Goal: Task Accomplishment & Management: Manage account settings

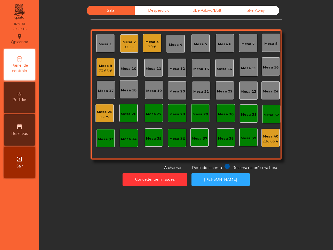
click at [146, 88] on div "Mesa 19" at bounding box center [154, 90] width 16 height 5
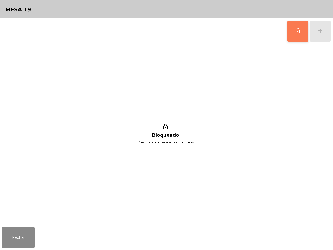
click at [298, 32] on span "lock_outline" at bounding box center [298, 31] width 6 height 6
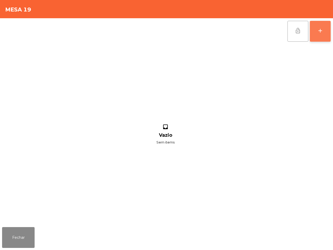
click at [318, 29] on div "add" at bounding box center [320, 31] width 6 height 6
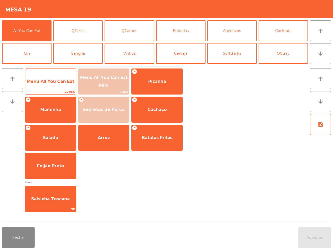
click at [60, 83] on span "Menu All You Can Eat" at bounding box center [50, 81] width 47 height 5
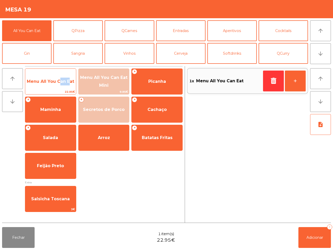
click at [60, 83] on span "Menu All You Can Eat" at bounding box center [50, 81] width 47 height 5
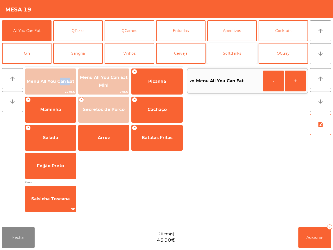
click at [243, 59] on button "Softdrinks" at bounding box center [231, 53] width 49 height 21
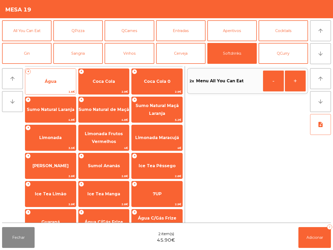
click at [46, 83] on span "Água" at bounding box center [51, 81] width 12 height 5
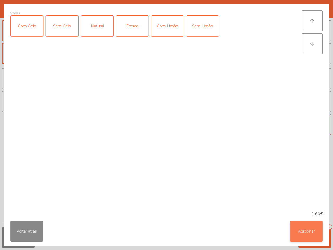
click at [313, 236] on button "Adicionar" at bounding box center [306, 230] width 32 height 21
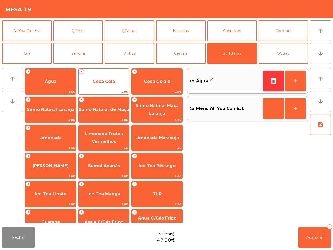
click at [118, 83] on span "Coca Cola" at bounding box center [104, 81] width 51 height 14
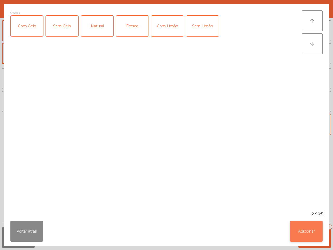
click at [304, 236] on button "Adicionar" at bounding box center [306, 230] width 32 height 21
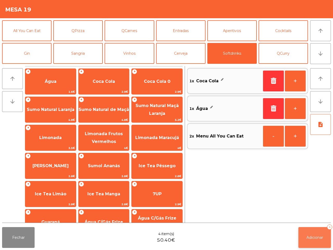
click at [311, 240] on button "Adicionar 4" at bounding box center [314, 237] width 32 height 21
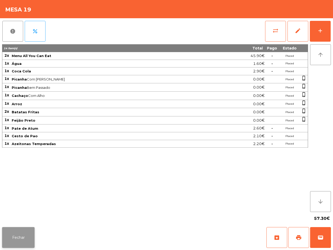
click at [20, 233] on button "Fechar" at bounding box center [18, 237] width 32 height 21
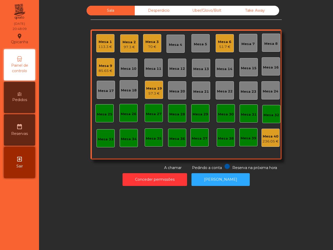
click at [246, 10] on div "Take Away" at bounding box center [255, 11] width 48 height 10
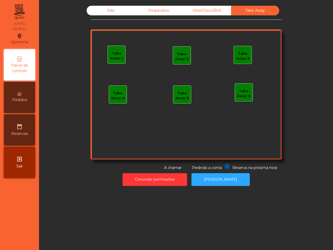
click at [115, 60] on div "Take Away 1" at bounding box center [117, 56] width 18 height 10
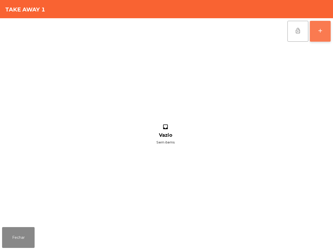
click at [320, 31] on div "add" at bounding box center [320, 31] width 6 height 6
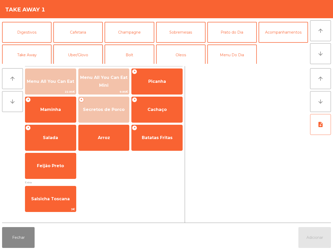
scroll to position [45, 0]
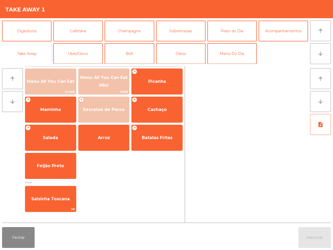
click at [29, 50] on button "Take Away" at bounding box center [26, 53] width 49 height 21
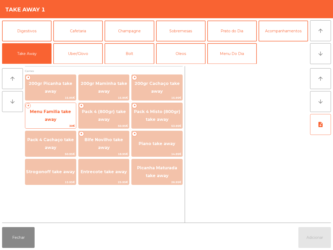
click at [53, 114] on span "Menu Familia take away" at bounding box center [50, 116] width 51 height 22
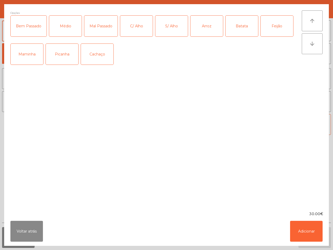
click at [68, 24] on div "Médio" at bounding box center [65, 26] width 32 height 21
click at [146, 29] on div "C/ Alho" at bounding box center [136, 26] width 32 height 21
click at [213, 31] on div "Arroz" at bounding box center [206, 26] width 32 height 21
click at [235, 30] on div "Batata" at bounding box center [241, 26] width 32 height 21
click at [267, 25] on div "Feijão" at bounding box center [277, 26] width 32 height 21
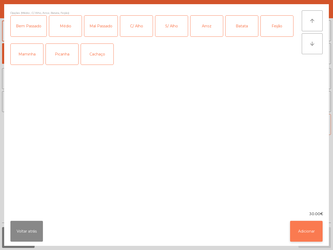
click at [304, 224] on button "Adicionar" at bounding box center [306, 230] width 32 height 21
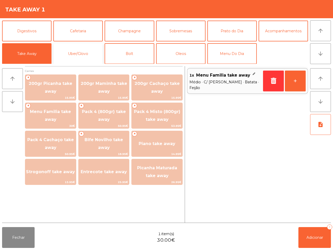
click at [95, 54] on button "Uber/Glovo" at bounding box center [77, 53] width 49 height 21
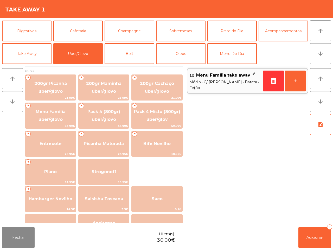
click at [225, 84] on span "Médio · C/ [PERSON_NAME] · Batata · Feijão" at bounding box center [224, 84] width 71 height 11
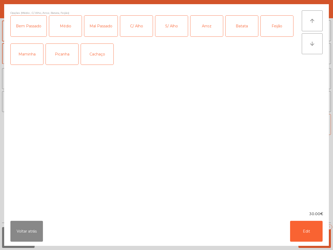
click at [285, 27] on div "Feijão" at bounding box center [277, 26] width 32 height 21
click at [311, 242] on div "Voltar atrás Edit" at bounding box center [166, 230] width 324 height 29
click at [309, 229] on button "Edit" at bounding box center [306, 230] width 32 height 21
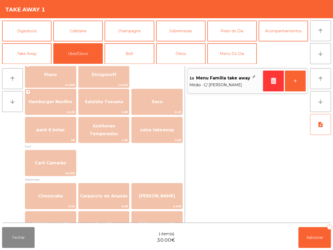
scroll to position [65, 0]
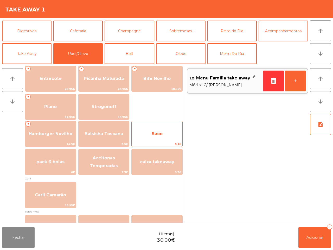
click at [160, 133] on span "Saco" at bounding box center [157, 133] width 11 height 5
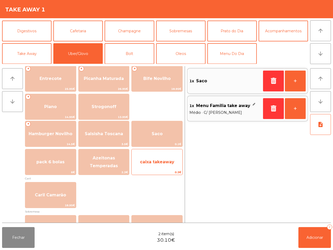
click at [162, 163] on span "caixa takeaway" at bounding box center [157, 161] width 34 height 5
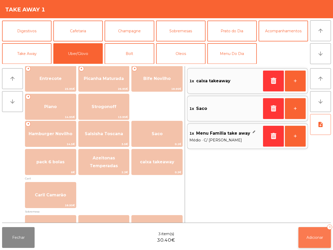
click at [307, 235] on span "Adicionar" at bounding box center [314, 237] width 17 height 5
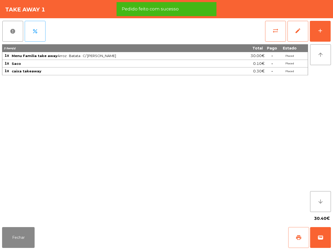
click at [299, 242] on button "print" at bounding box center [298, 237] width 21 height 21
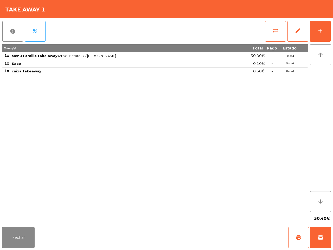
click at [276, 190] on div "3 item(s) Total Pago Estado 1x Menu Familia take away Arroz · Batata · C/ Alho …" at bounding box center [155, 127] width 306 height 167
click at [323, 27] on button "add" at bounding box center [320, 31] width 21 height 21
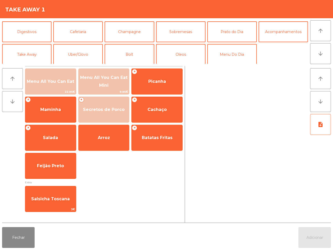
scroll to position [45, 0]
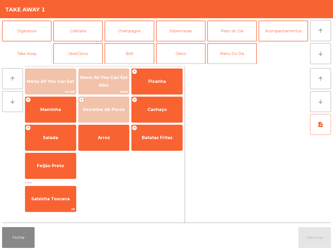
click at [31, 56] on button "Take Away" at bounding box center [26, 53] width 49 height 21
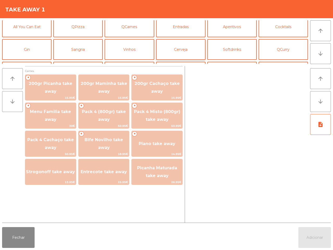
scroll to position [0, 0]
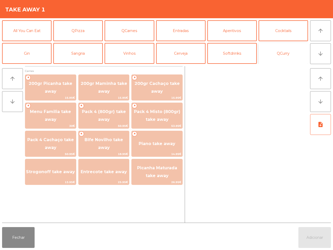
click at [262, 51] on button "QCurry" at bounding box center [282, 53] width 49 height 21
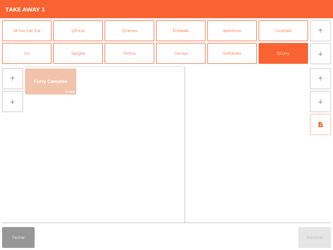
click at [17, 233] on button "Fechar" at bounding box center [18, 237] width 32 height 21
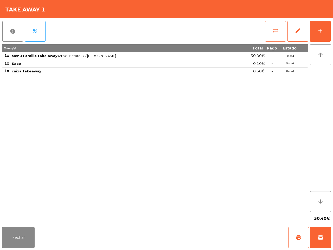
click at [279, 36] on button "sync_alt" at bounding box center [275, 31] width 21 height 21
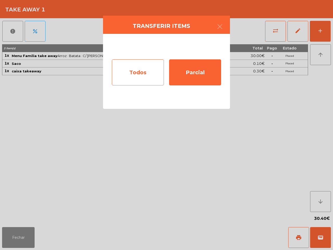
click at [157, 76] on div "Todos" at bounding box center [138, 72] width 52 height 26
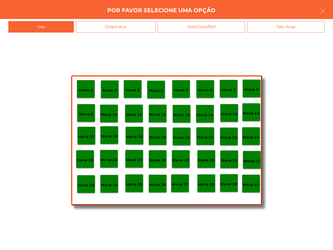
click at [254, 190] on div "Mesa 40" at bounding box center [251, 183] width 18 height 18
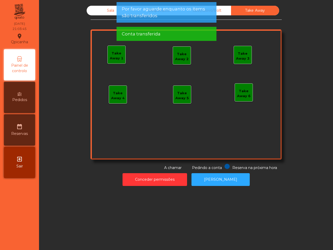
click at [102, 12] on div "Sala" at bounding box center [111, 11] width 48 height 10
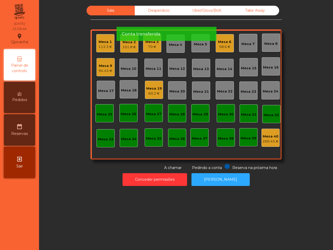
click at [106, 71] on div "94.45 €" at bounding box center [106, 70] width 14 height 5
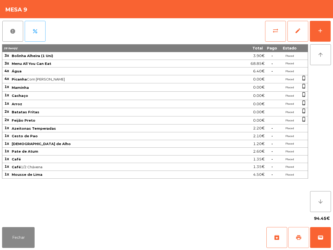
click at [298, 232] on button "print" at bounding box center [298, 237] width 21 height 21
click at [12, 233] on button "Fechar" at bounding box center [18, 237] width 32 height 21
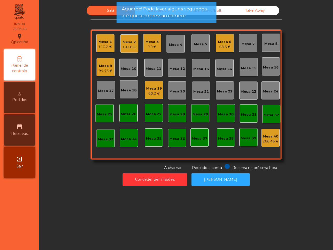
click at [222, 37] on div "Mesa 6 58.6 €" at bounding box center [224, 43] width 13 height 12
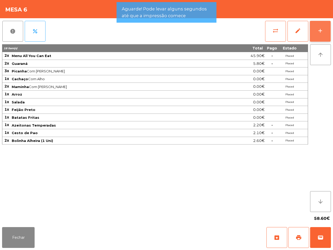
click at [318, 32] on div "add" at bounding box center [320, 31] width 6 height 6
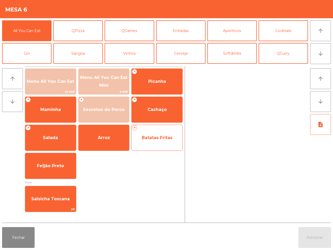
click at [151, 141] on span "Batatas Fritas" at bounding box center [157, 138] width 51 height 14
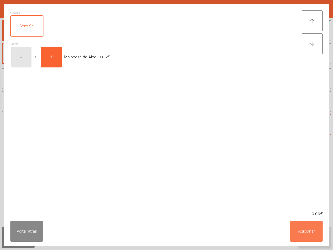
click at [307, 232] on button "Adicionar" at bounding box center [306, 230] width 32 height 21
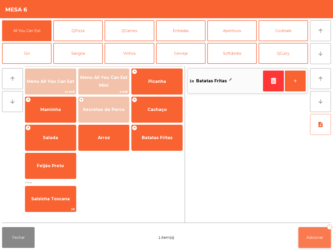
click at [316, 236] on span "Adicionar" at bounding box center [314, 237] width 17 height 5
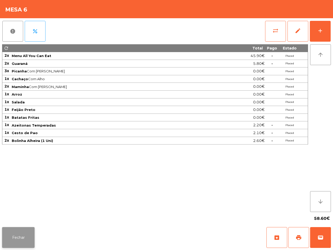
click at [23, 235] on button "Fechar" at bounding box center [18, 237] width 32 height 21
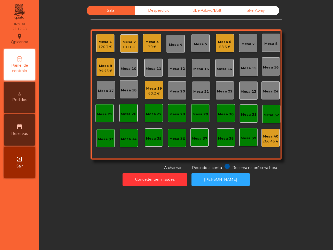
drag, startPoint x: 31, startPoint y: 226, endPoint x: 27, endPoint y: 227, distance: 4.3
click at [27, 227] on nav "Qpicanha location_on [DATE] 21:12:28 Painel de controlo Pedidos date_range Rese…" at bounding box center [19, 125] width 39 height 250
click at [129, 48] on div "101.8 €" at bounding box center [129, 46] width 14 height 5
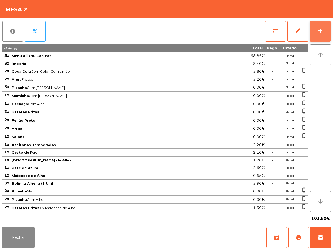
click at [321, 32] on div "add" at bounding box center [320, 31] width 6 height 6
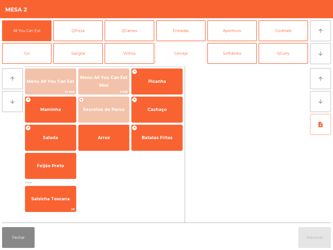
click at [183, 57] on button "Cerveja" at bounding box center [180, 53] width 49 height 21
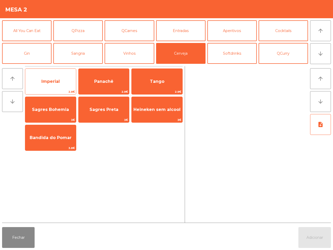
click at [65, 85] on span "Imperial" at bounding box center [50, 81] width 51 height 14
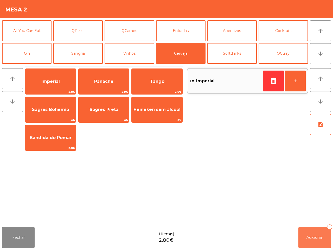
drag, startPoint x: 310, startPoint y: 231, endPoint x: 307, endPoint y: 229, distance: 4.3
click at [311, 231] on button "Adicionar 1" at bounding box center [314, 237] width 32 height 21
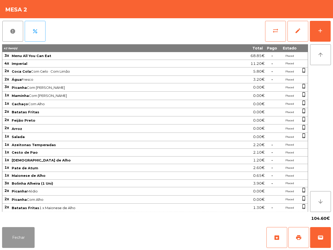
click at [5, 245] on button "Fechar" at bounding box center [18, 237] width 32 height 21
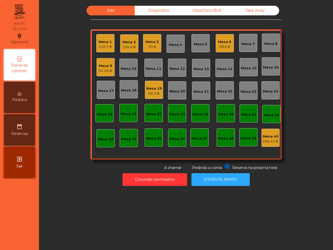
click at [104, 65] on div "Mesa 9" at bounding box center [106, 65] width 14 height 5
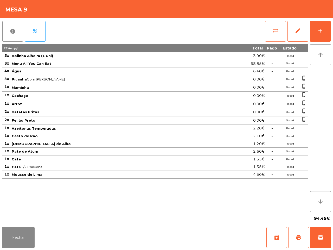
click at [275, 29] on span "sync_alt" at bounding box center [275, 31] width 6 height 6
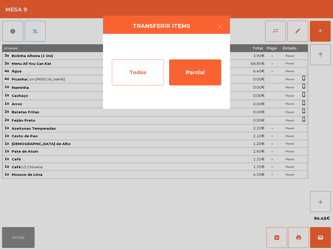
click at [137, 70] on div "Todos" at bounding box center [138, 72] width 52 height 26
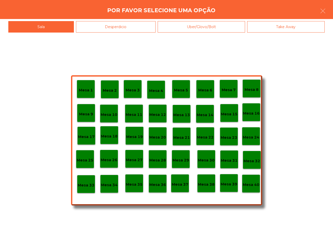
click at [248, 183] on p "Mesa 40" at bounding box center [251, 184] width 17 height 6
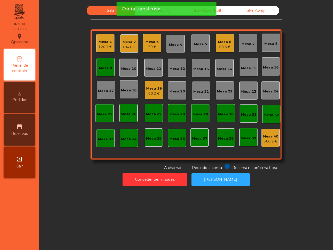
click at [104, 69] on div "Mesa 9" at bounding box center [105, 68] width 13 height 5
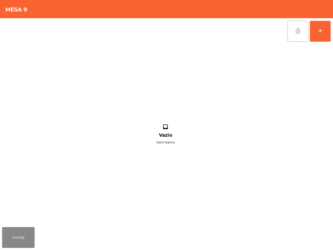
click at [298, 32] on span "lock_open" at bounding box center [298, 31] width 6 height 6
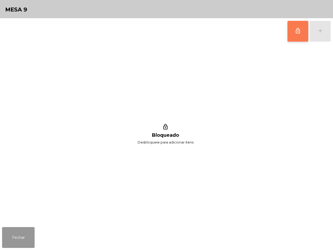
click at [27, 232] on button "Fechar" at bounding box center [18, 237] width 32 height 21
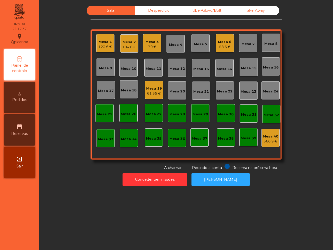
click at [212, 68] on div "Mesa 1 123.6 € Mesa 2 104.6 € Mesa 3 70 € Mesa 4 Mesa 5 Mesa 6 58.6 € Mesa 7 Me…" at bounding box center [185, 94] width 191 height 130
click at [145, 42] on div "Mesa 3" at bounding box center [151, 41] width 13 height 5
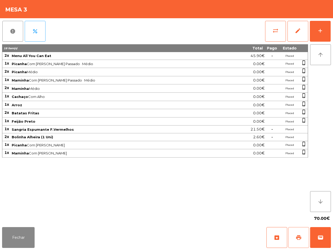
click at [297, 233] on button "print" at bounding box center [298, 237] width 21 height 21
drag, startPoint x: 155, startPoint y: 176, endPoint x: 148, endPoint y: 181, distance: 8.8
click at [154, 178] on div "18 item(s) Total Pago Estado 2x Menu All You Can Eat 45.90€ - Placed 1x Picanha…" at bounding box center [155, 127] width 306 height 167
click at [16, 242] on button "Fechar" at bounding box center [18, 237] width 32 height 21
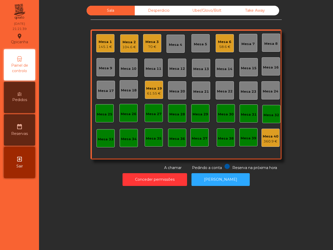
click at [158, 94] on div "61.55 €" at bounding box center [154, 93] width 16 height 5
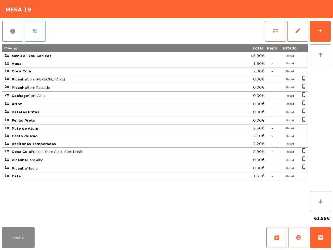
click at [296, 235] on span "print" at bounding box center [298, 237] width 6 height 6
click at [300, 236] on span "print" at bounding box center [298, 237] width 6 height 6
click at [295, 31] on span "edit" at bounding box center [298, 31] width 6 height 6
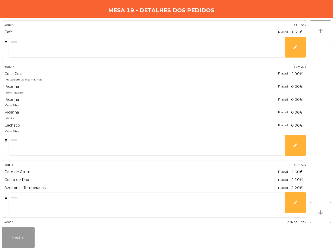
drag, startPoint x: 14, startPoint y: 233, endPoint x: 95, endPoint y: 227, distance: 81.9
click at [14, 233] on button "Fechar" at bounding box center [18, 237] width 32 height 21
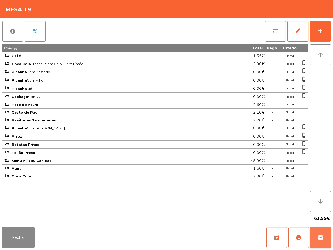
drag, startPoint x: 318, startPoint y: 241, endPoint x: 318, endPoint y: 243, distance: 2.7
click at [318, 243] on button "wallet" at bounding box center [320, 237] width 21 height 21
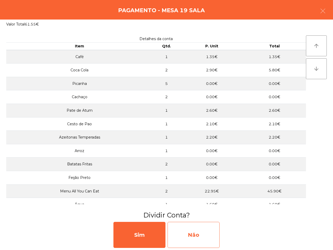
click at [200, 244] on div "Não" at bounding box center [193, 235] width 52 height 26
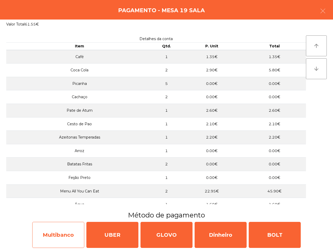
click at [58, 237] on div "Multibanco" at bounding box center [58, 235] width 52 height 26
select select "**"
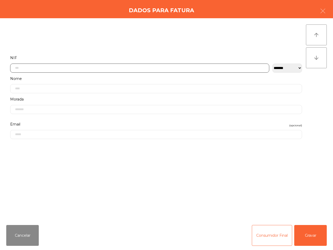
click at [34, 67] on input "text" at bounding box center [139, 67] width 259 height 9
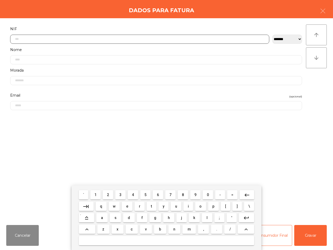
scroll to position [29, 0]
click at [108, 196] on span "2" at bounding box center [108, 194] width 2 height 4
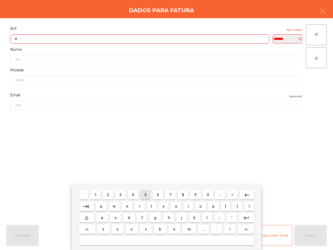
click at [146, 193] on span "5" at bounding box center [145, 194] width 2 height 4
click at [207, 193] on span "0" at bounding box center [208, 194] width 2 height 4
click at [123, 193] on button "3" at bounding box center [120, 194] width 10 height 9
click at [145, 194] on span "5" at bounding box center [145, 194] width 2 height 4
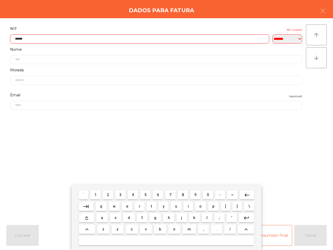
click at [244, 193] on mat-icon "keyboard_backspace" at bounding box center [247, 195] width 6 height 6
click at [196, 194] on button "9" at bounding box center [195, 194] width 10 height 9
click at [160, 192] on button "6" at bounding box center [158, 194] width 10 height 9
click at [97, 192] on button "1" at bounding box center [95, 194] width 10 height 9
click at [179, 195] on button "8" at bounding box center [183, 194] width 10 height 9
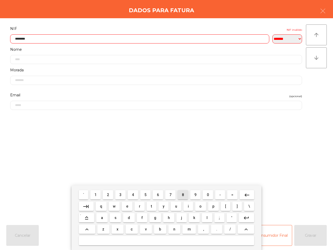
type input "*********"
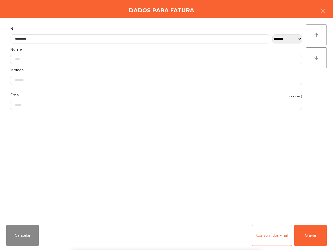
click at [308, 235] on div "` 1 2 3 4 5 6 7 8 9 0 - = keyboard_backspace keyboard_tab q w e r t y u i o p […" at bounding box center [166, 217] width 333 height 64
click at [308, 234] on button "Gravar" at bounding box center [310, 235] width 32 height 21
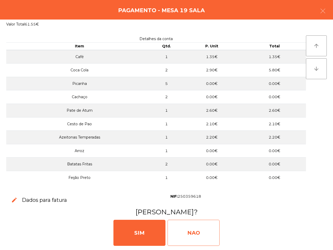
click at [187, 230] on div "NAO" at bounding box center [193, 232] width 52 height 26
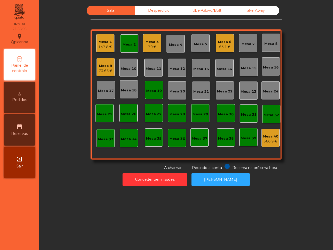
drag, startPoint x: 153, startPoint y: 91, endPoint x: 151, endPoint y: 85, distance: 6.1
click at [151, 85] on div "Mesa 19" at bounding box center [154, 90] width 18 height 18
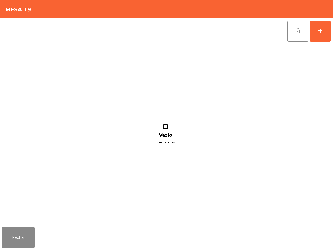
click at [151, 85] on div "inbox Vazio Sem items" at bounding box center [165, 134] width 327 height 180
click at [296, 31] on span "lock_open" at bounding box center [298, 31] width 6 height 6
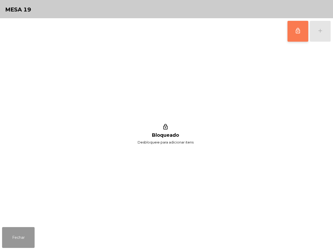
click at [18, 236] on button "Fechar" at bounding box center [18, 237] width 32 height 21
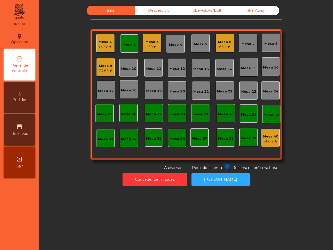
click at [125, 39] on div "Mesa 2" at bounding box center [129, 43] width 18 height 18
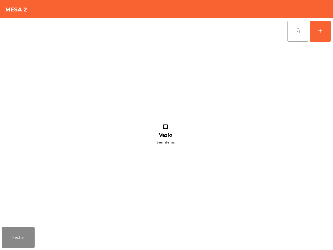
click at [296, 26] on button "lock_open" at bounding box center [297, 31] width 21 height 21
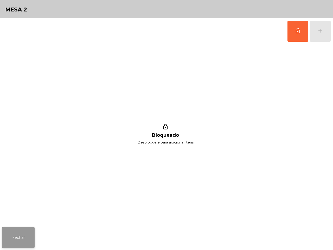
click at [25, 244] on button "Fechar" at bounding box center [18, 237] width 32 height 21
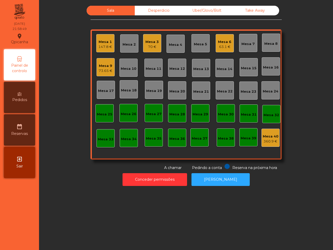
drag, startPoint x: 62, startPoint y: 145, endPoint x: 64, endPoint y: 138, distance: 7.2
click at [62, 145] on div "Sala Desperdicio Uber/Glovo/Bolt Take Away Mesa 1 147.8 € Mesa 2 Mesa 3 70 € Me…" at bounding box center [186, 88] width 280 height 165
click at [106, 42] on div "Mesa 1" at bounding box center [105, 41] width 14 height 5
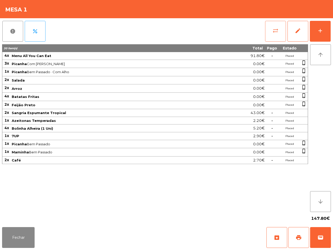
click at [276, 33] on span "sync_alt" at bounding box center [275, 31] width 6 height 6
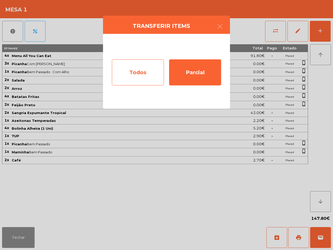
click at [144, 80] on div "Todos" at bounding box center [138, 72] width 52 height 26
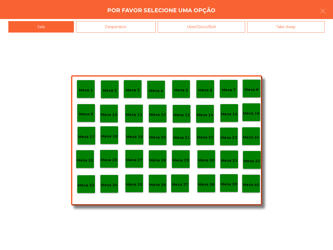
click at [251, 187] on p "Mesa 40" at bounding box center [251, 184] width 17 height 6
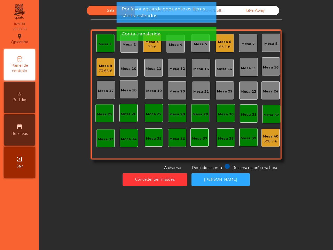
click at [105, 45] on div "Mesa 1" at bounding box center [105, 44] width 13 height 5
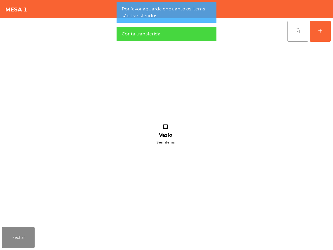
click at [295, 34] on button "lock_open" at bounding box center [297, 31] width 21 height 21
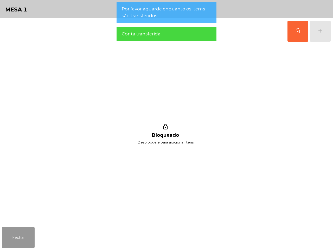
click at [18, 235] on button "Fechar" at bounding box center [18, 237] width 32 height 21
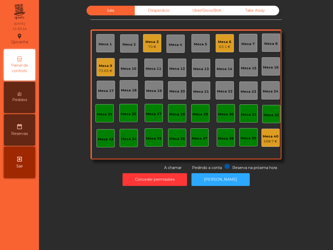
click at [160, 50] on div "Mesa 1 Mesa 2 Mesa 3 70 € Mesa 4 Mesa 5 Mesa 6 63.1 € Mesa 7 Mesa 8 Mesa 9 73.6…" at bounding box center [185, 94] width 191 height 130
click at [154, 12] on div "Desperdicio" at bounding box center [159, 11] width 48 height 10
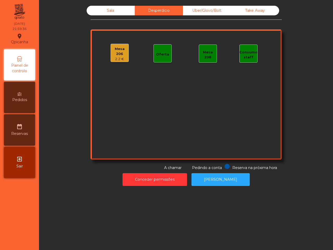
click at [213, 14] on div "Uber/Glovo/Bolt" at bounding box center [207, 11] width 48 height 10
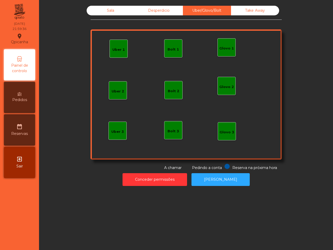
click at [164, 11] on div "Desperdicio" at bounding box center [159, 11] width 48 height 10
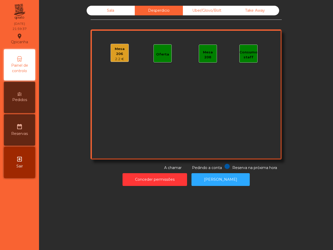
click at [111, 46] on div "Mesa 206" at bounding box center [120, 51] width 18 height 10
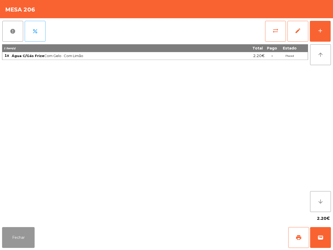
click at [13, 235] on button "Fechar" at bounding box center [18, 237] width 32 height 21
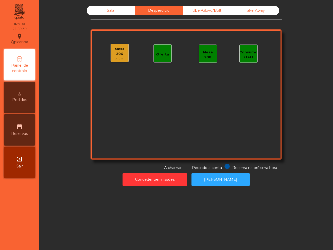
click at [198, 13] on div "Uber/Glovo/Bolt" at bounding box center [207, 11] width 48 height 10
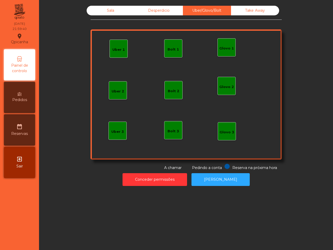
click at [261, 10] on div "Take Away" at bounding box center [255, 11] width 48 height 10
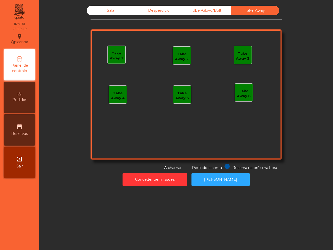
click at [129, 17] on div "Sala Desperdicio Uber/Glovo/Bolt Take Away Take Away 1 Take Away 2 Take Away 3 …" at bounding box center [185, 88] width 191 height 165
click at [118, 15] on div "Sala" at bounding box center [111, 11] width 48 height 10
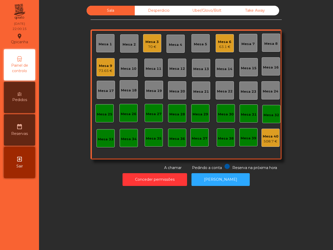
click at [76, 69] on div "Sala Desperdicio Uber/Glovo/Bolt Take Away Mesa 1 Mesa 2 Mesa 3 70 € Mesa 4 Mes…" at bounding box center [186, 88] width 280 height 165
click at [150, 40] on div "Mesa 3" at bounding box center [151, 41] width 13 height 5
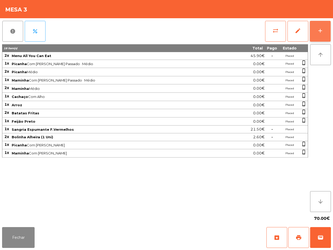
click at [328, 37] on button "add" at bounding box center [320, 31] width 21 height 21
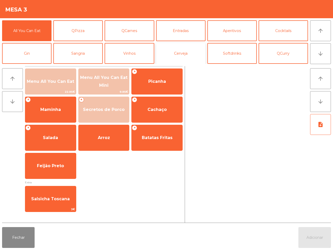
click at [185, 49] on button "Cerveja" at bounding box center [180, 53] width 49 height 21
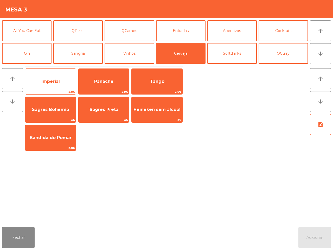
click at [58, 86] on span "Imperial" at bounding box center [50, 81] width 51 height 14
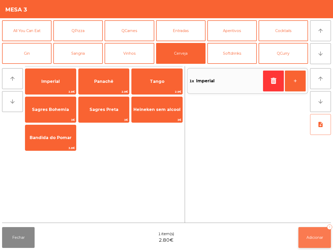
click at [303, 235] on button "Adicionar 1" at bounding box center [314, 237] width 32 height 21
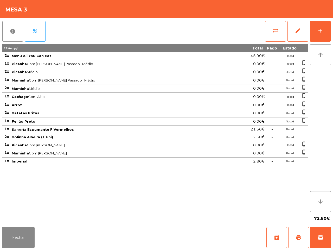
click at [256, 178] on div "19 item(s) Total Pago Estado 2x Menu All You Can Eat 45.90€ - Placed 1x Picanha…" at bounding box center [155, 127] width 306 height 167
click at [298, 234] on span "print" at bounding box center [298, 237] width 6 height 6
click at [29, 233] on button "Fechar" at bounding box center [18, 237] width 32 height 21
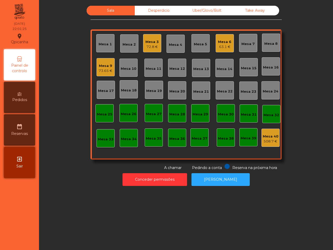
click at [149, 47] on div "72.8 €" at bounding box center [151, 46] width 13 height 5
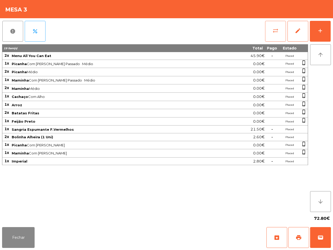
click at [278, 26] on button "sync_alt" at bounding box center [275, 31] width 21 height 21
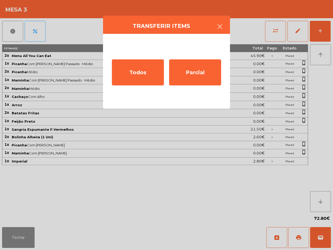
click at [218, 21] on button "button" at bounding box center [219, 27] width 15 height 16
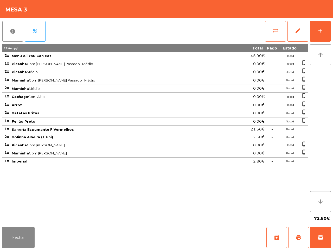
click at [267, 31] on button "sync_alt" at bounding box center [275, 31] width 21 height 21
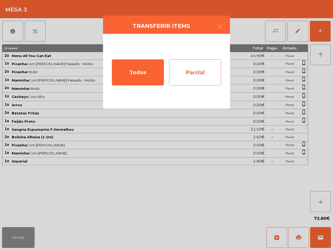
click at [181, 70] on div "Parcial" at bounding box center [195, 72] width 52 height 26
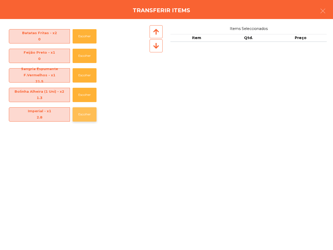
click at [89, 111] on button "Escolher" at bounding box center [85, 114] width 24 height 14
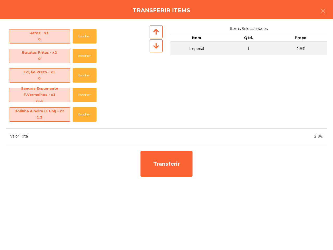
scroll to position [77, 0]
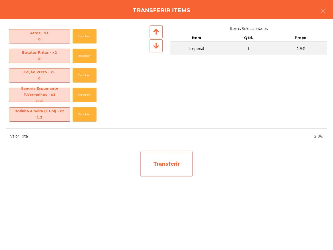
click at [149, 155] on div "Transferir" at bounding box center [166, 164] width 52 height 26
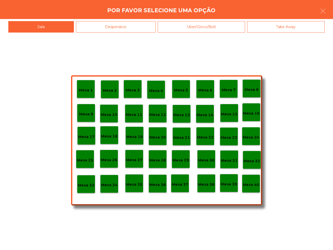
click at [133, 159] on p "Mesa 27" at bounding box center [134, 160] width 17 height 6
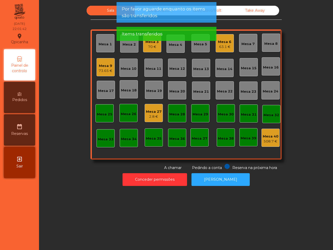
click at [150, 46] on div "70 €" at bounding box center [151, 46] width 13 height 5
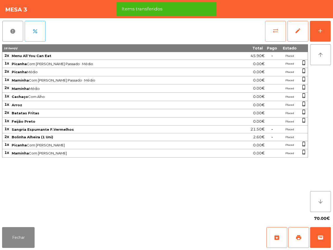
click at [274, 34] on button "sync_alt" at bounding box center [275, 31] width 21 height 21
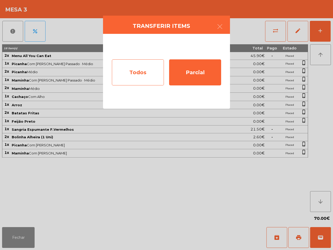
click at [145, 69] on div "Todos" at bounding box center [138, 72] width 52 height 26
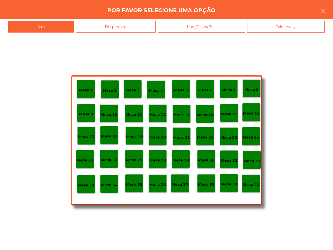
click at [249, 184] on p "Mesa 40" at bounding box center [251, 184] width 17 height 6
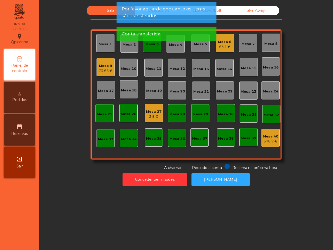
click at [155, 46] on div "Mesa 3" at bounding box center [151, 44] width 13 height 5
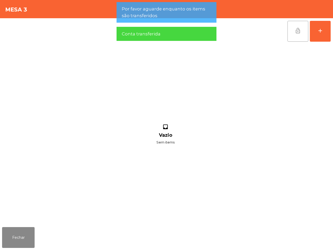
click at [294, 32] on button "lock_open" at bounding box center [297, 31] width 21 height 21
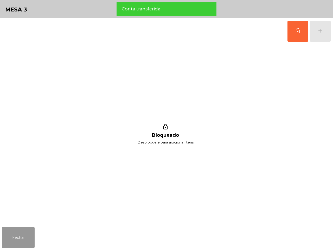
click at [13, 232] on button "Fechar" at bounding box center [18, 237] width 32 height 21
